Goal: Transaction & Acquisition: Purchase product/service

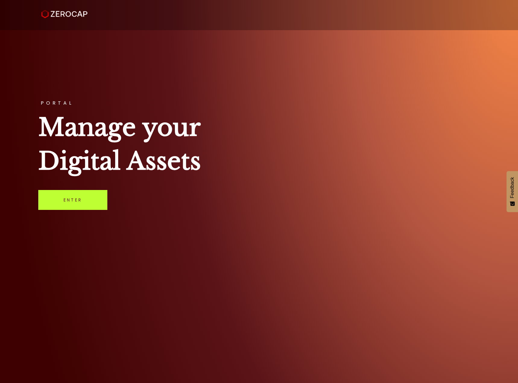
click at [53, 206] on link "Enter" at bounding box center [72, 200] width 69 height 20
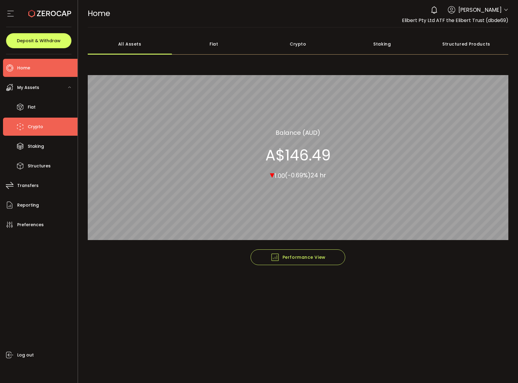
click at [40, 123] on span "Crypto" at bounding box center [35, 127] width 15 height 9
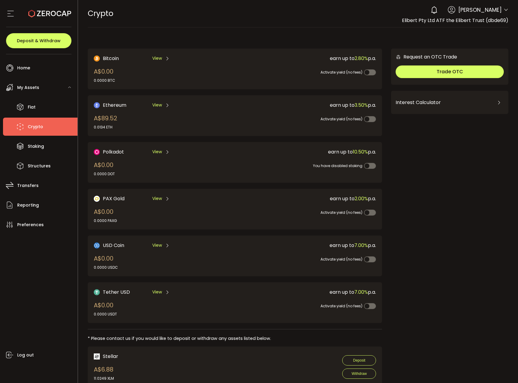
click at [448, 65] on div "Request an OTC Trade Trade OTC Buy Sell Crypto *** BTC ETH USDT USDC PAXG DOT F…" at bounding box center [449, 67] width 117 height 36
click at [446, 69] on span "Trade OTC" at bounding box center [450, 71] width 27 height 7
